Goal: Task Accomplishment & Management: Use online tool/utility

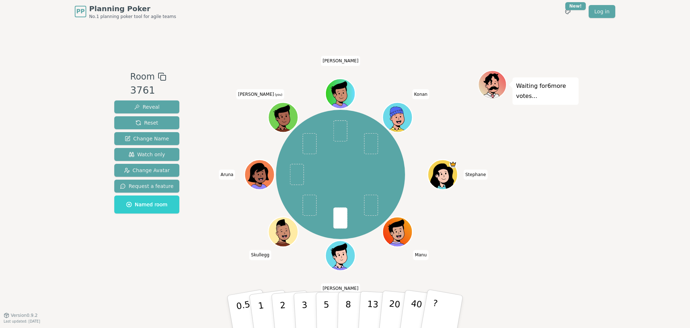
click at [218, 134] on div "[PERSON_NAME] (you) [PERSON_NAME]" at bounding box center [340, 174] width 275 height 183
click at [267, 297] on button "1" at bounding box center [269, 311] width 43 height 58
click at [296, 268] on div "Room 3761 Reveal Reset Change Name Watch only Change Avatar Request a feature N…" at bounding box center [344, 169] width 467 height 292
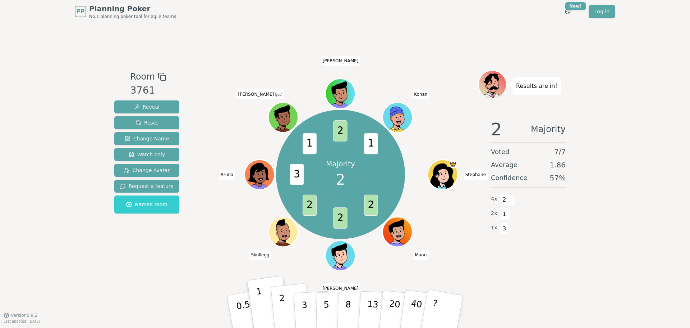
click at [286, 311] on button "2" at bounding box center [291, 311] width 41 height 57
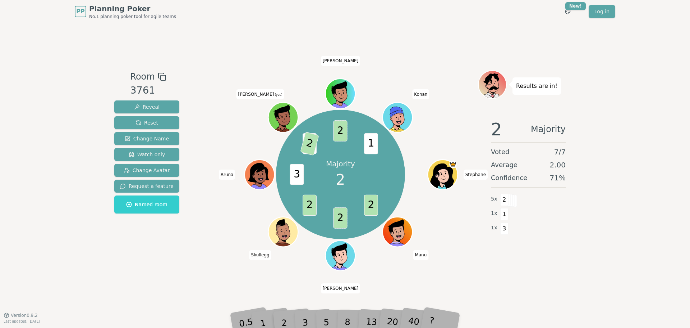
click at [296, 285] on div "Room 3761 Reveal Reset Change Name Watch only Change Avatar Request a feature N…" at bounding box center [344, 169] width 467 height 292
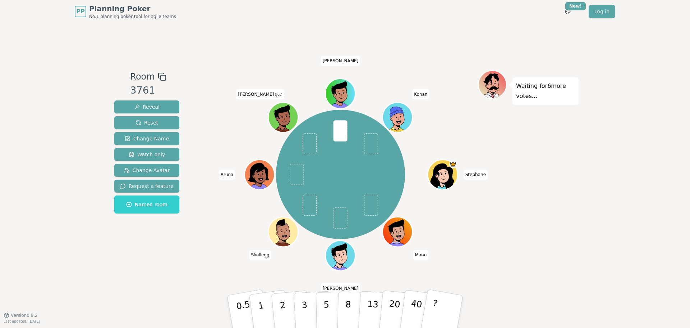
click at [213, 107] on div "[PERSON_NAME] (you) [PERSON_NAME]" at bounding box center [340, 174] width 275 height 183
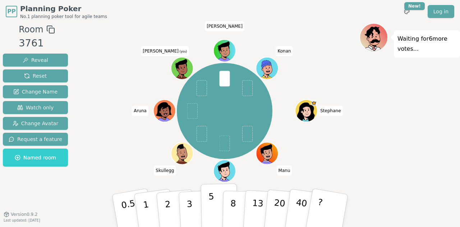
click at [212, 202] on p "5" at bounding box center [212, 210] width 6 height 39
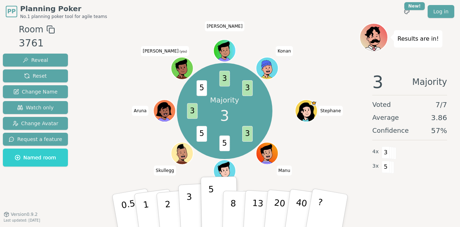
click at [185, 206] on button "3" at bounding box center [197, 211] width 39 height 56
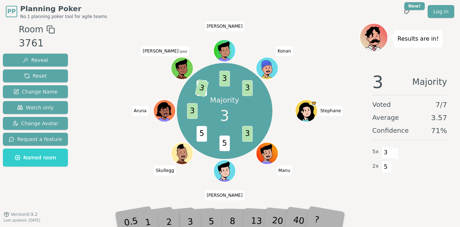
click at [334, 161] on div "Majority 3 3 5 5 3 5 3 3 3 [PERSON_NAME] (you) [PERSON_NAME]" at bounding box center [225, 111] width 270 height 150
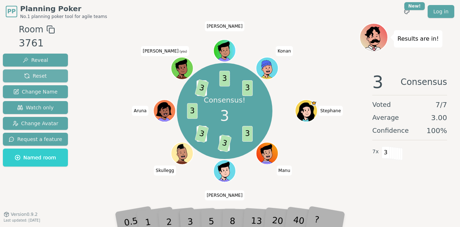
click at [53, 74] on button "Reset" at bounding box center [35, 75] width 65 height 13
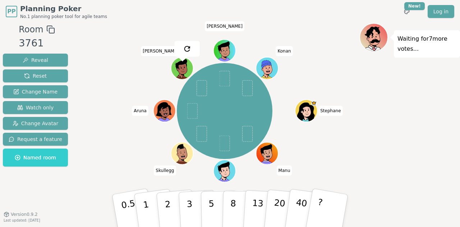
click at [105, 76] on div "[PERSON_NAME] (you) [PERSON_NAME]" at bounding box center [225, 111] width 270 height 150
click at [216, 196] on button "5" at bounding box center [219, 210] width 37 height 55
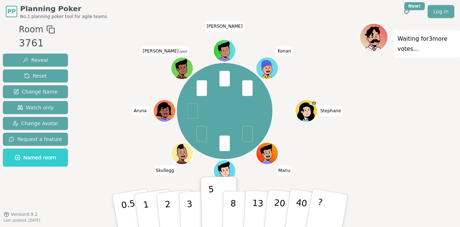
click at [351, 157] on div "[PERSON_NAME] (you) [PERSON_NAME]" at bounding box center [225, 111] width 270 height 150
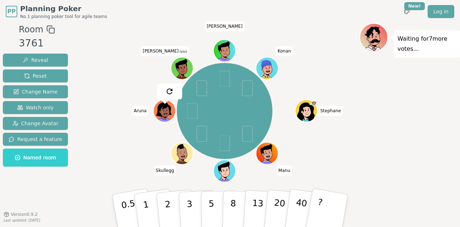
click at [344, 164] on div "[PERSON_NAME] (you) [PERSON_NAME]" at bounding box center [225, 111] width 270 height 150
click at [203, 207] on button "5" at bounding box center [219, 210] width 37 height 55
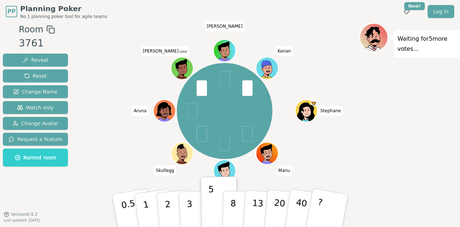
click at [354, 151] on div "[PERSON_NAME] (you) [PERSON_NAME]" at bounding box center [225, 111] width 270 height 150
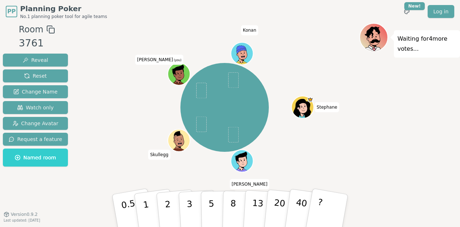
click at [276, 33] on div at bounding box center [225, 29] width 270 height 13
